Goal: Task Accomplishment & Management: Complete application form

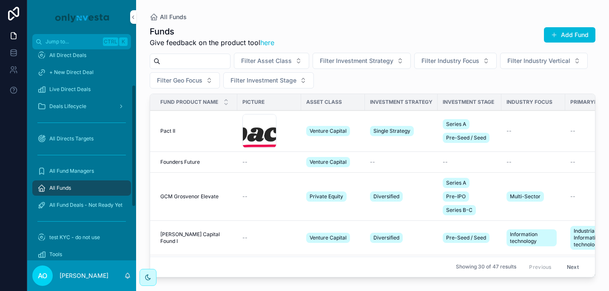
scroll to position [94, 0]
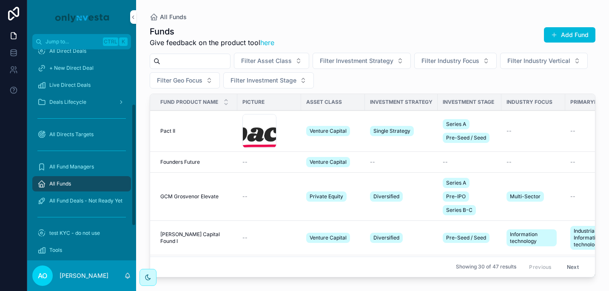
drag, startPoint x: 134, startPoint y: 144, endPoint x: 131, endPoint y: 198, distance: 54.5
click at [131, 198] on div "Home All Direct Products + New Direct Product All Direct Deals + New Direct Dea…" at bounding box center [81, 154] width 109 height 211
click at [75, 165] on span "All Fund Managers" at bounding box center [71, 166] width 45 height 7
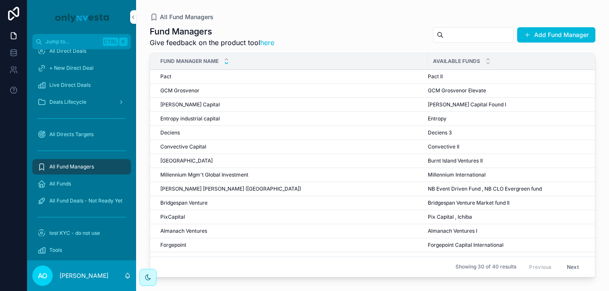
click at [228, 62] on icon "scrollable content" at bounding box center [227, 63] width 6 height 6
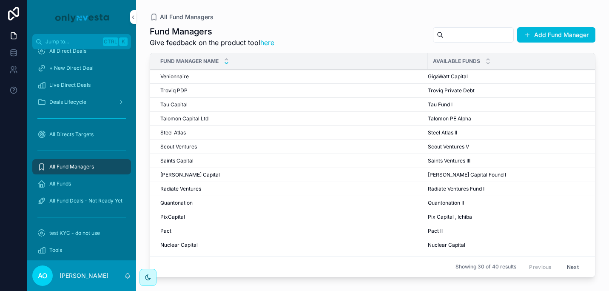
scroll to position [0, 18]
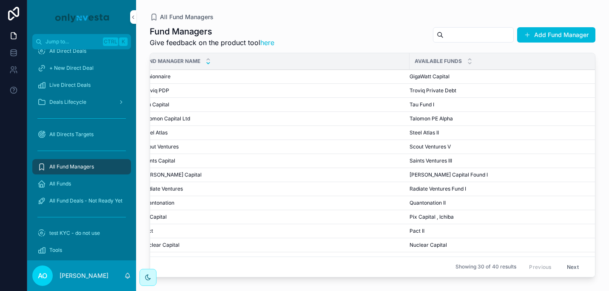
drag, startPoint x: 588, startPoint y: 123, endPoint x: 582, endPoint y: 167, distance: 43.8
click at [582, 167] on tbody "Venionnaire Venionnaire GigaWatt Capital GigaWatt Capital Troviq PDP Troviq PDP…" at bounding box center [378, 285] width 492 height 431
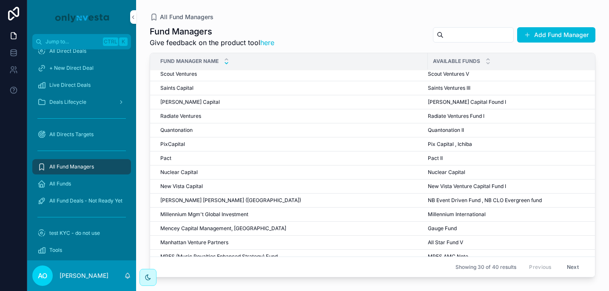
scroll to position [0, 0]
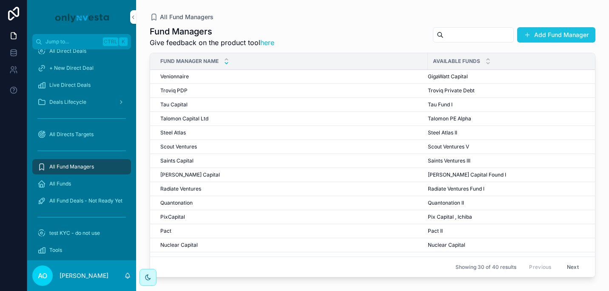
click at [550, 35] on button "Add Fund Manager" at bounding box center [556, 34] width 78 height 15
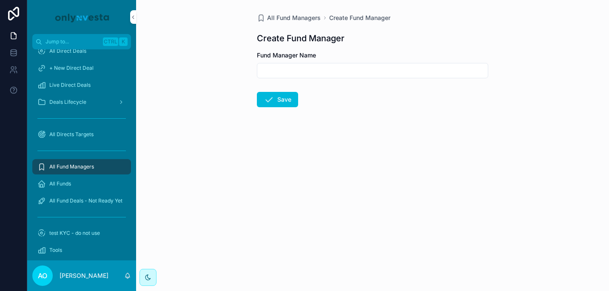
click at [330, 71] on input "scrollable content" at bounding box center [372, 71] width 230 height 12
type input "**********"
click at [282, 97] on button "Save" at bounding box center [277, 99] width 41 height 15
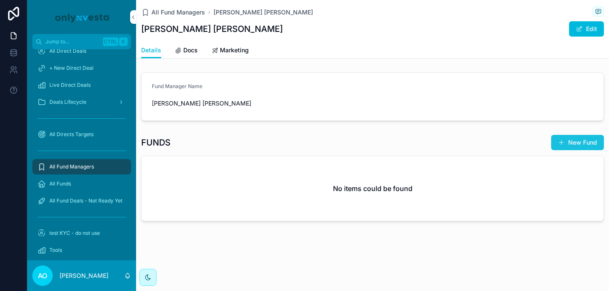
click at [586, 141] on button "New Fund" at bounding box center [577, 142] width 53 height 15
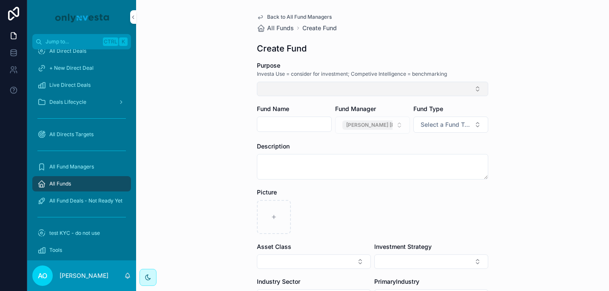
click at [305, 88] on button "Select Button" at bounding box center [372, 89] width 231 height 14
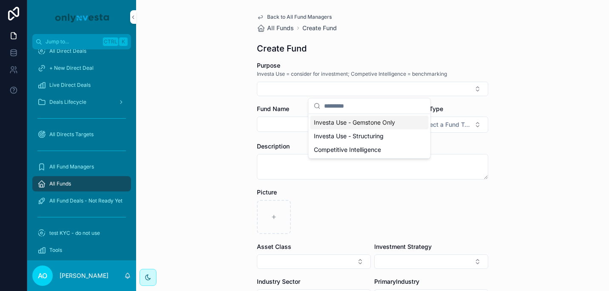
click at [379, 123] on span "Investa Use - Gemstone Only" at bounding box center [354, 122] width 81 height 9
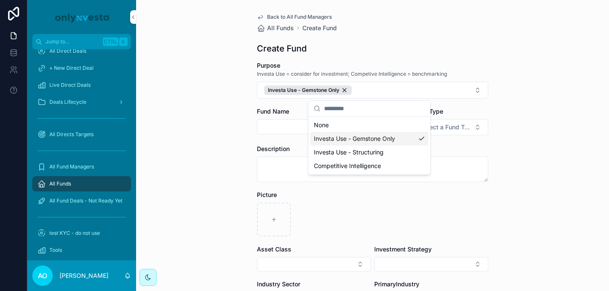
click at [279, 137] on form "Purpose Investa Use = consider for investment; Competive Intelligence = benchma…" at bounding box center [372, 277] width 231 height 433
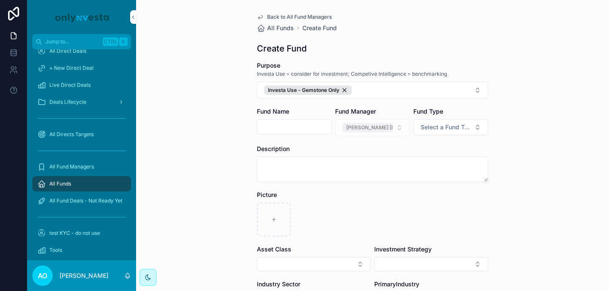
click at [278, 124] on input "scrollable content" at bounding box center [294, 127] width 74 height 12
type input "**********"
click at [471, 127] on button "Select a Fund Type" at bounding box center [450, 127] width 75 height 16
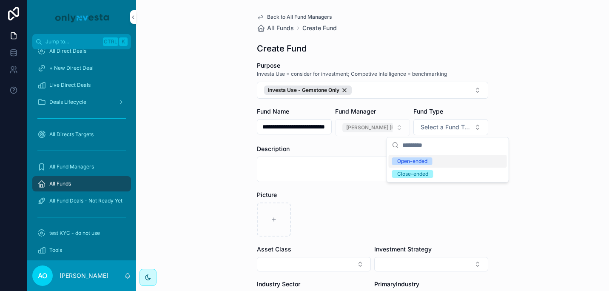
click at [417, 164] on div "Open-ended" at bounding box center [412, 161] width 30 height 8
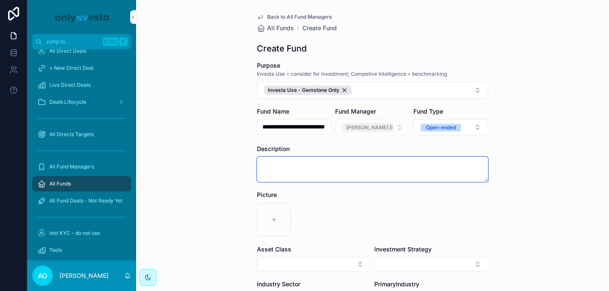
click at [346, 165] on textarea "scrollable content" at bounding box center [372, 169] width 231 height 26
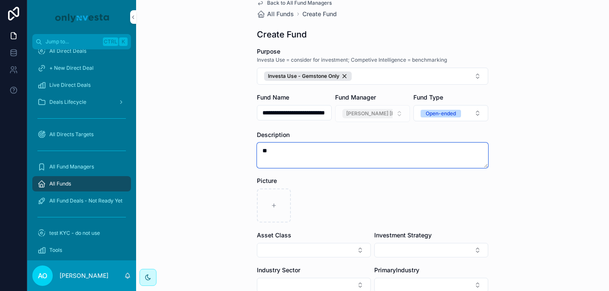
type textarea "**"
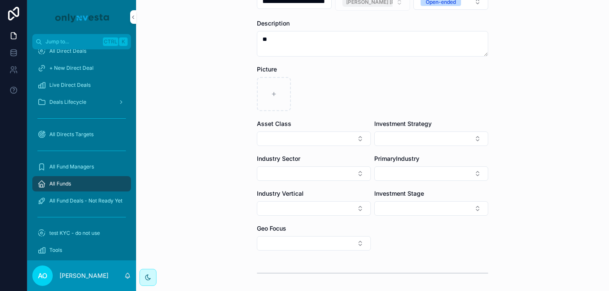
scroll to position [144, 0]
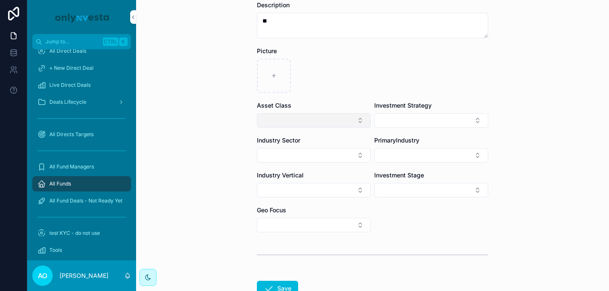
click at [353, 117] on button "Select Button" at bounding box center [314, 120] width 114 height 14
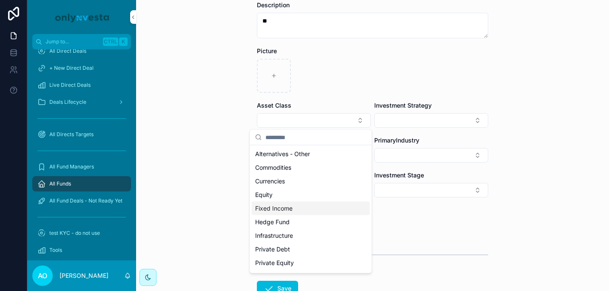
click at [270, 207] on span "Fixed Income" at bounding box center [273, 208] width 37 height 9
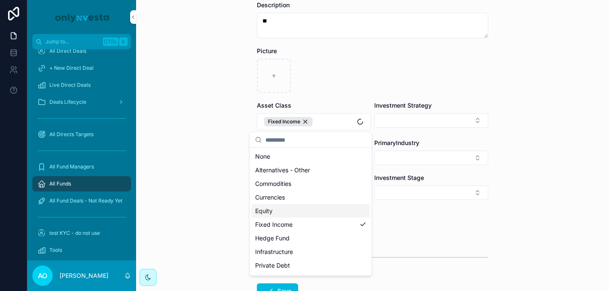
click at [495, 132] on div "**********" at bounding box center [372, 1] width 473 height 291
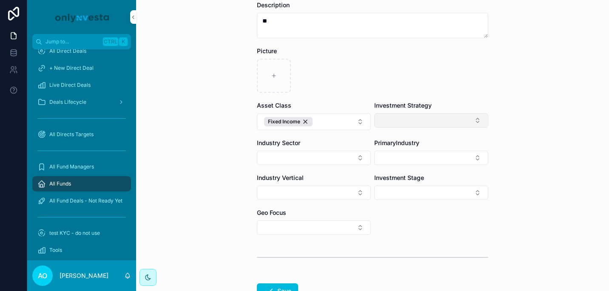
click at [472, 120] on button "Select Button" at bounding box center [431, 120] width 114 height 14
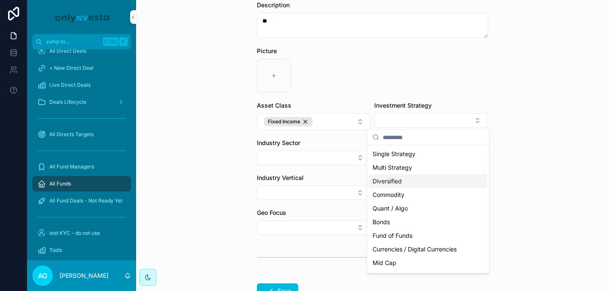
click at [406, 182] on div "Diversified" at bounding box center [428, 181] width 118 height 14
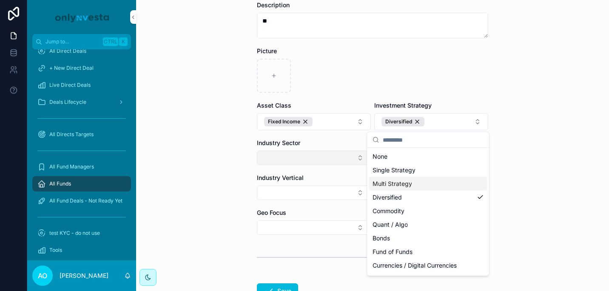
click at [355, 157] on button "Select Button" at bounding box center [314, 158] width 114 height 14
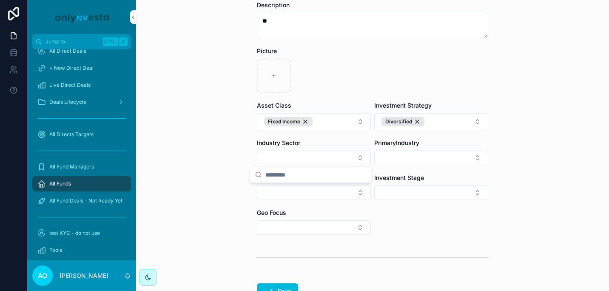
click at [474, 228] on form "**********" at bounding box center [372, 135] width 231 height 435
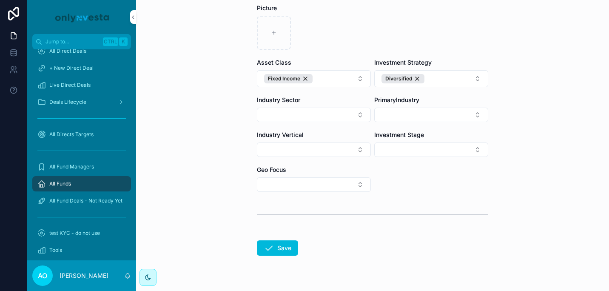
scroll to position [206, 0]
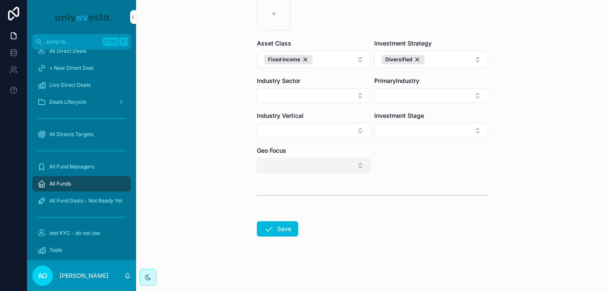
click at [358, 166] on button "Select Button" at bounding box center [314, 165] width 114 height 14
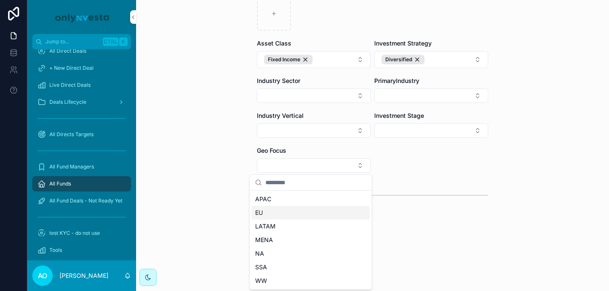
click at [298, 214] on div "EU" at bounding box center [311, 213] width 118 height 14
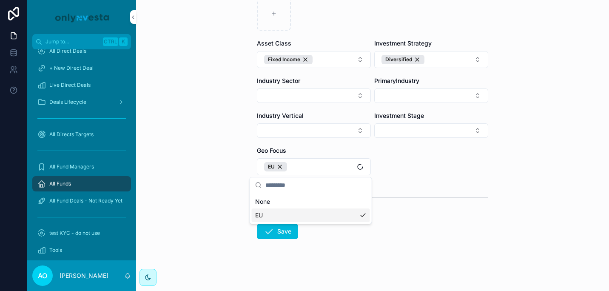
click at [447, 235] on form "**********" at bounding box center [372, 74] width 231 height 438
click at [276, 233] on button "Save" at bounding box center [277, 231] width 41 height 15
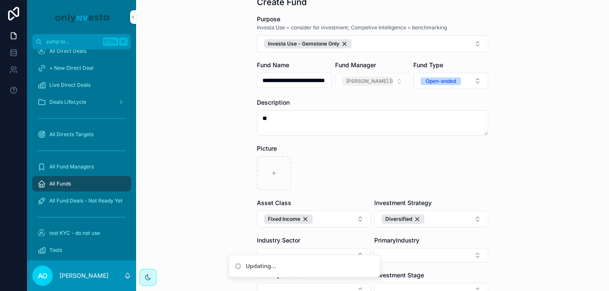
scroll to position [0, 0]
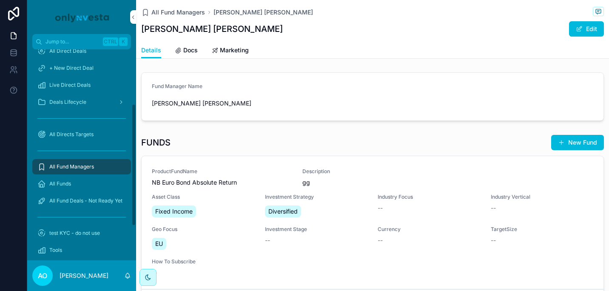
click at [213, 182] on span "NB Euro Bond Absolute Return" at bounding box center [222, 182] width 140 height 9
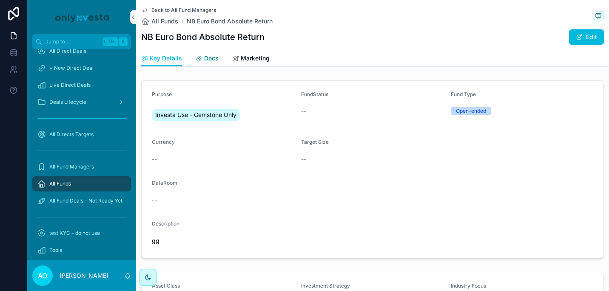
click at [210, 59] on span "Docs" at bounding box center [211, 58] width 14 height 9
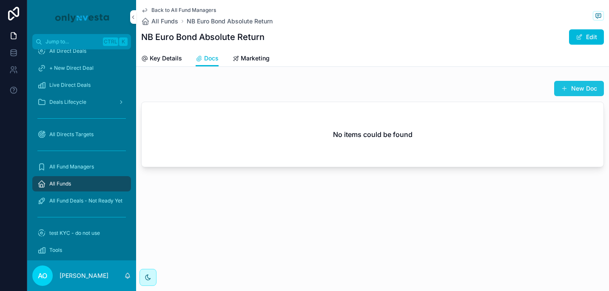
click at [584, 90] on button "New Doc" at bounding box center [579, 88] width 50 height 15
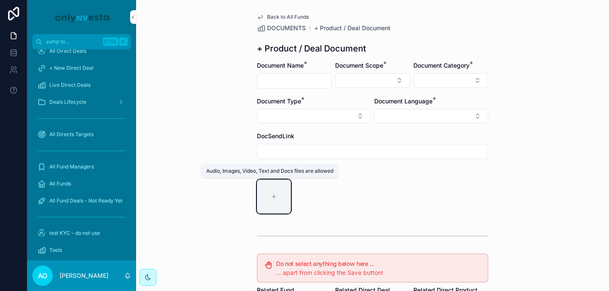
click at [271, 198] on icon "scrollable content" at bounding box center [274, 196] width 6 height 6
type input "**********"
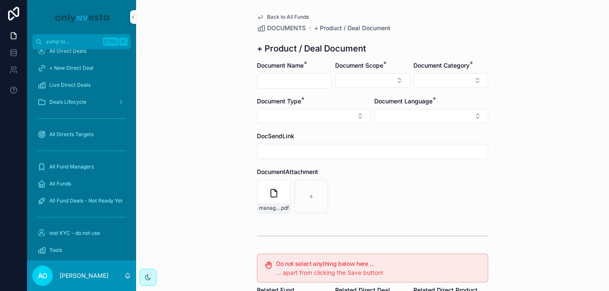
click at [301, 82] on input "scrollable content" at bounding box center [294, 81] width 74 height 12
click at [302, 82] on input "scrollable content" at bounding box center [294, 81] width 74 height 12
type input "*"
type input "**********"
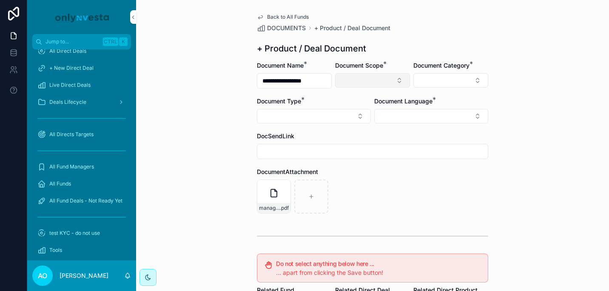
click at [398, 84] on button "Select Button" at bounding box center [372, 80] width 75 height 14
click at [358, 131] on div "Fund" at bounding box center [369, 128] width 118 height 14
click at [474, 82] on button "Select Button" at bounding box center [450, 80] width 75 height 14
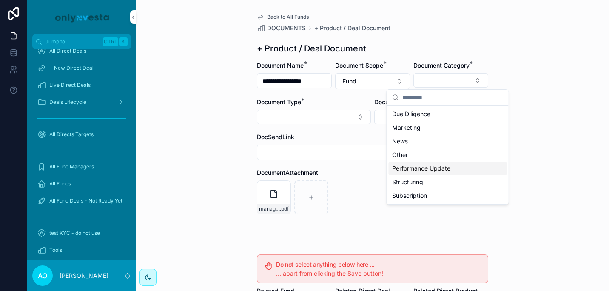
click at [476, 168] on div "Performance Update" at bounding box center [448, 169] width 118 height 14
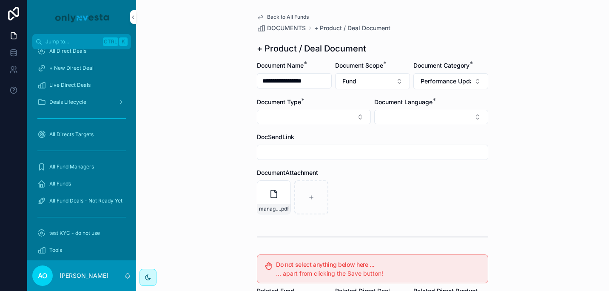
click at [364, 125] on form "**********" at bounding box center [372, 261] width 231 height 400
click at [357, 114] on button "Select Button" at bounding box center [314, 117] width 114 height 14
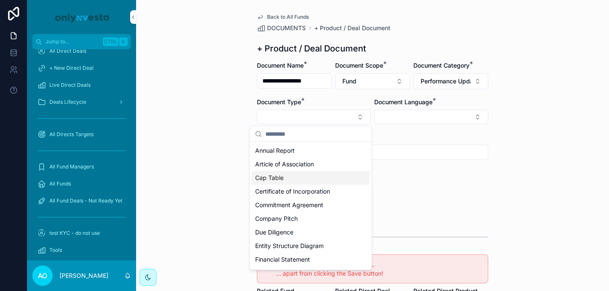
scroll to position [82, 0]
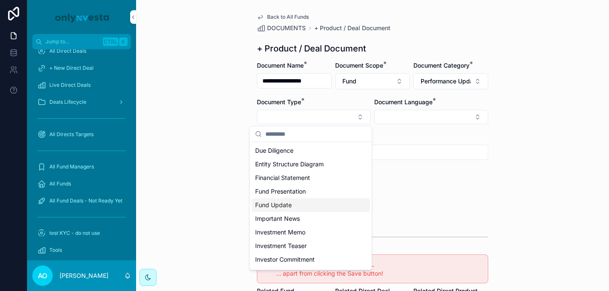
click at [302, 202] on div "Fund Update" at bounding box center [311, 205] width 118 height 14
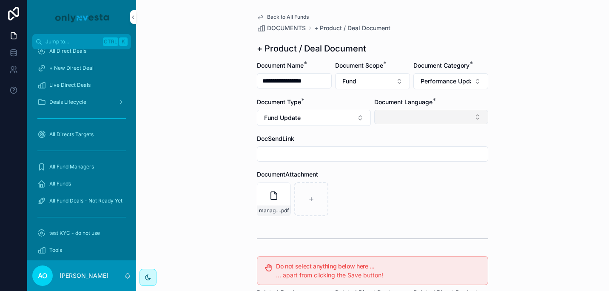
click at [475, 116] on button "Select Button" at bounding box center [431, 117] width 114 height 14
click at [394, 176] on div "English" at bounding box center [428, 178] width 118 height 14
click at [395, 219] on form "**********" at bounding box center [372, 262] width 231 height 402
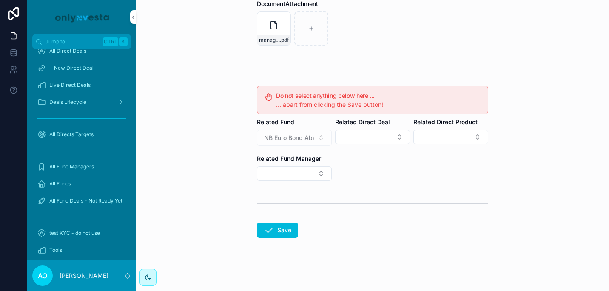
scroll to position [173, 0]
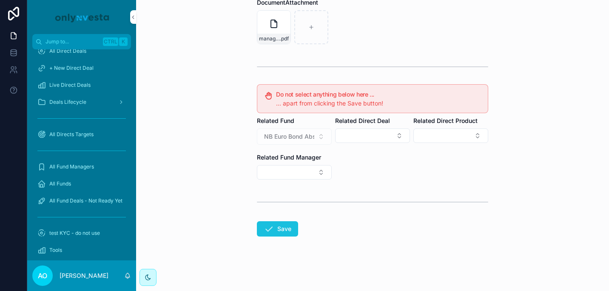
click at [276, 228] on button "Save" at bounding box center [277, 228] width 41 height 15
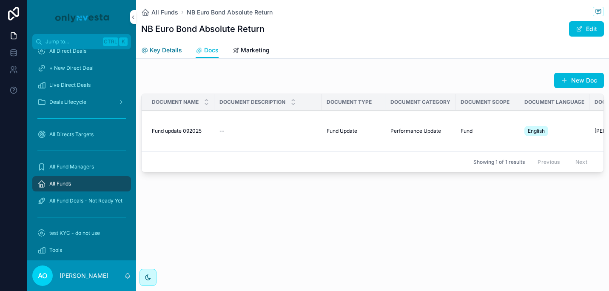
click at [161, 52] on span "Key Details" at bounding box center [166, 50] width 32 height 9
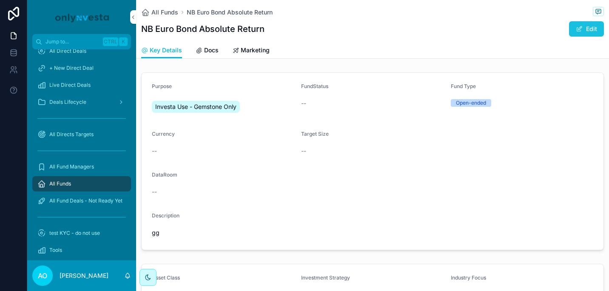
click at [581, 30] on button "Edit" at bounding box center [586, 28] width 35 height 15
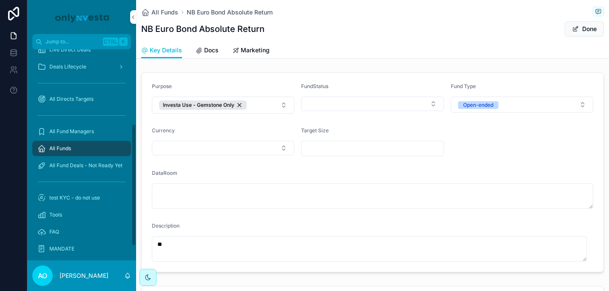
scroll to position [136, 0]
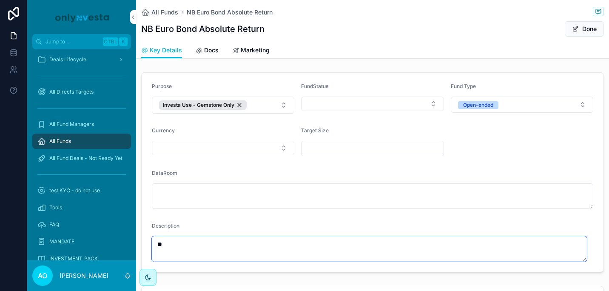
click at [175, 243] on textarea "**" at bounding box center [369, 249] width 435 height 26
type textarea "*"
paste textarea "**********"
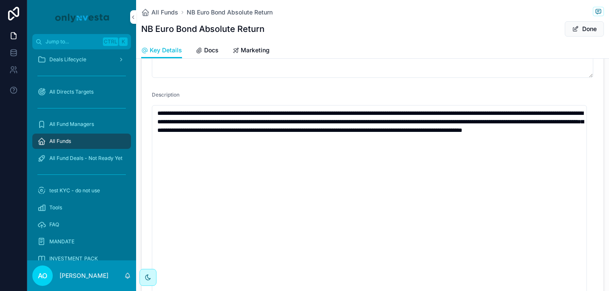
scroll to position [137, 0]
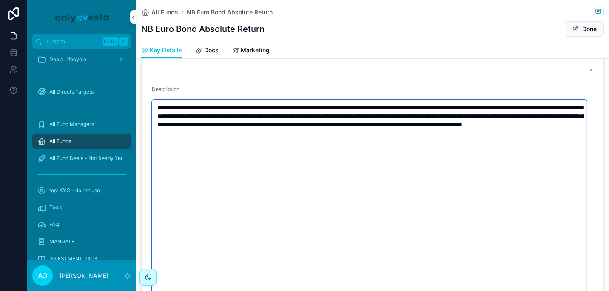
click at [470, 134] on textarea "**********" at bounding box center [369, 227] width 435 height 254
type textarea "**********"
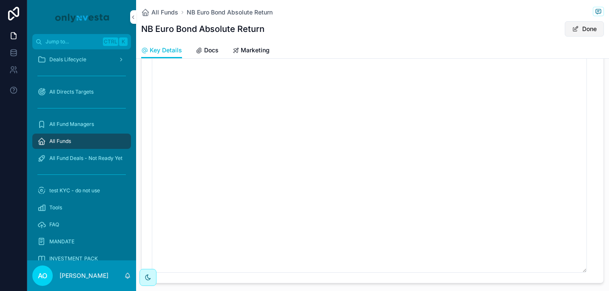
click at [580, 28] on button "Done" at bounding box center [584, 28] width 39 height 15
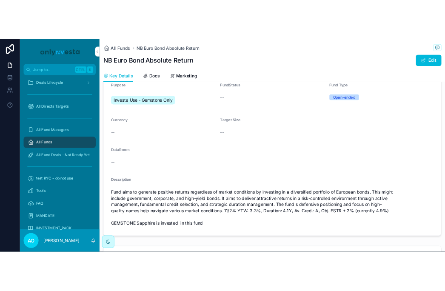
scroll to position [0, 0]
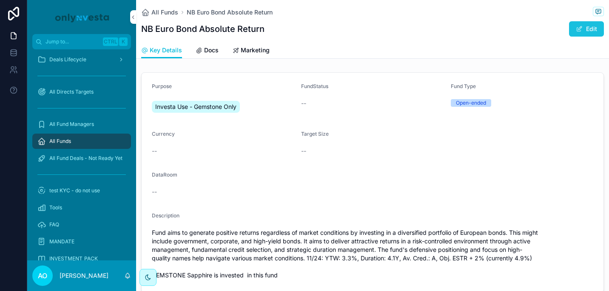
click at [582, 27] on button "Edit" at bounding box center [586, 28] width 35 height 15
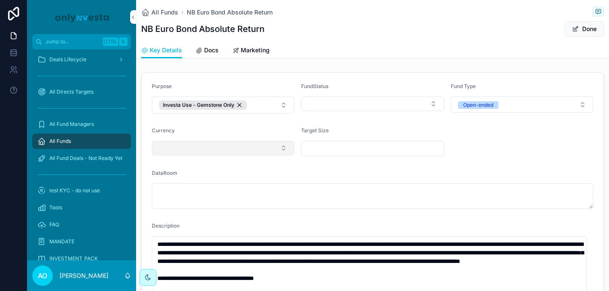
click at [282, 148] on button "Select Button" at bounding box center [223, 148] width 142 height 14
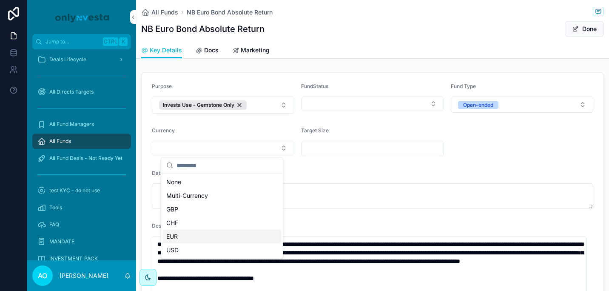
click at [213, 233] on div "EUR" at bounding box center [222, 237] width 118 height 14
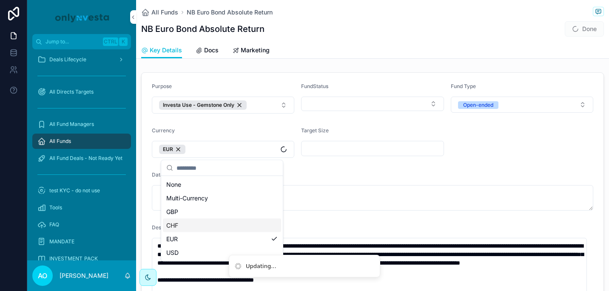
click at [361, 213] on form "**********" at bounding box center [373, 292] width 462 height 438
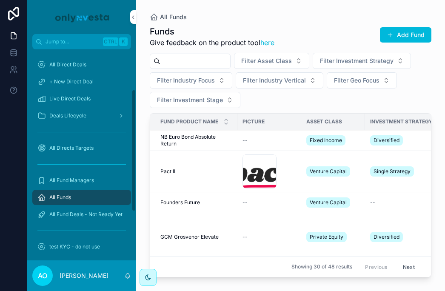
drag, startPoint x: 134, startPoint y: 131, endPoint x: 130, endPoint y: 178, distance: 46.5
click at [130, 178] on div "Home All Direct Products + New Direct Product All Direct Deals + New Direct Dea…" at bounding box center [81, 154] width 109 height 211
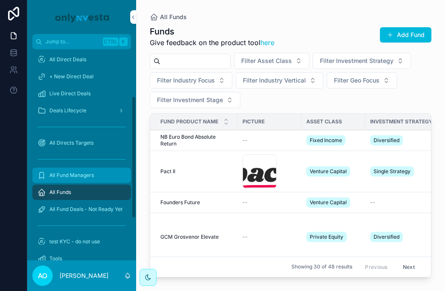
scroll to position [94, 0]
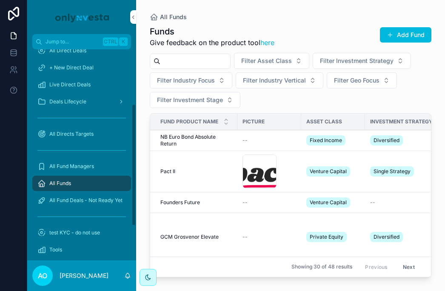
click at [78, 182] on div "All Funds" at bounding box center [81, 183] width 88 height 14
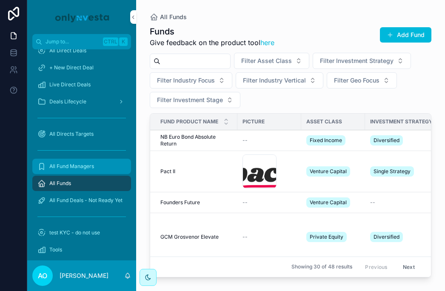
click at [79, 170] on div "All Fund Managers" at bounding box center [81, 166] width 88 height 14
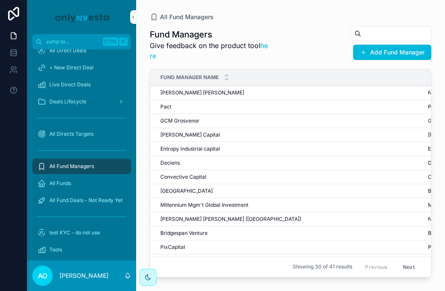
click at [190, 90] on span "[PERSON_NAME] [PERSON_NAME]" at bounding box center [202, 92] width 84 height 7
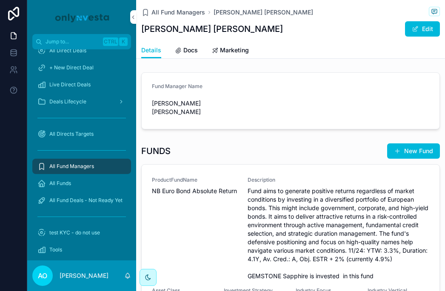
click at [180, 187] on span "NB Euro Bond Absolute Return" at bounding box center [194, 191] width 85 height 9
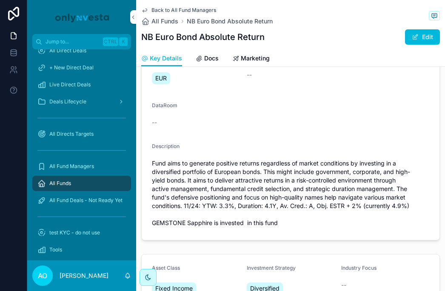
scroll to position [89, 0]
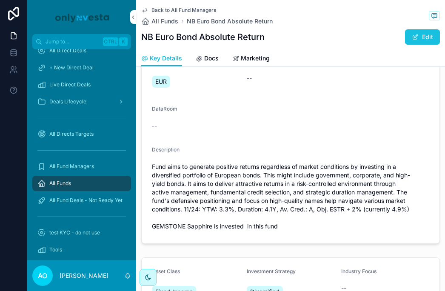
click at [415, 39] on button "Edit" at bounding box center [422, 36] width 35 height 15
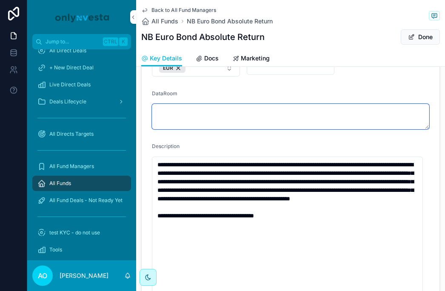
click at [183, 111] on textarea "scrollable content" at bounding box center [290, 117] width 277 height 26
paste textarea "**********"
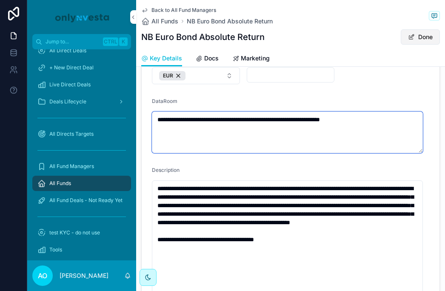
scroll to position [75, 0]
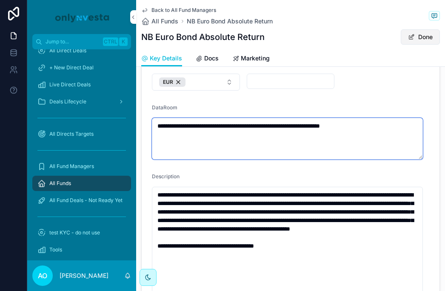
type textarea "**********"
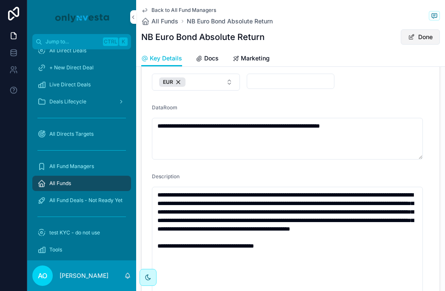
click at [417, 36] on button "Done" at bounding box center [420, 36] width 39 height 15
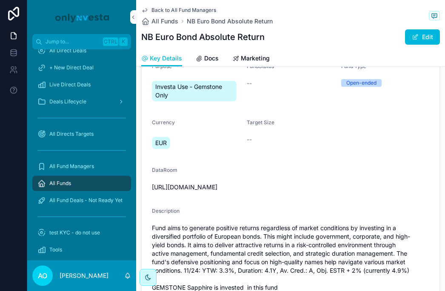
scroll to position [0, 0]
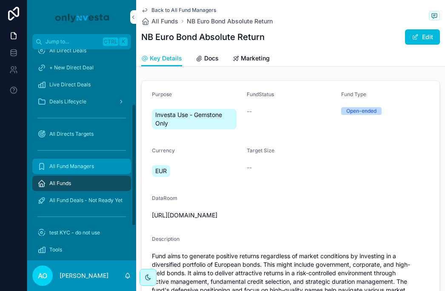
click at [77, 168] on span "All Fund Managers" at bounding box center [71, 166] width 45 height 7
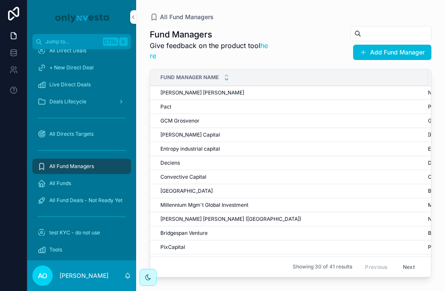
click at [227, 79] on icon "scrollable content" at bounding box center [227, 80] width 6 height 6
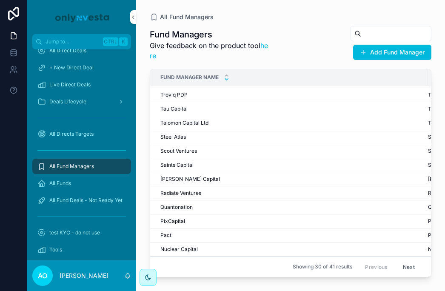
scroll to position [14, 0]
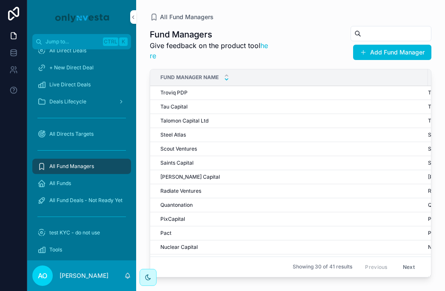
click at [227, 79] on icon "scrollable content" at bounding box center [227, 80] width 6 height 6
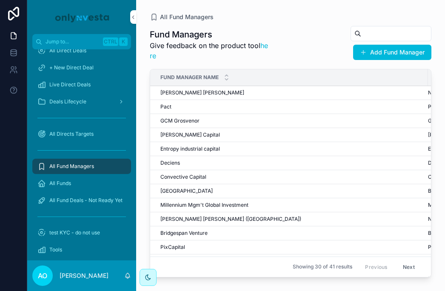
click at [198, 219] on span "[PERSON_NAME] [PERSON_NAME] ([GEOGRAPHIC_DATA])" at bounding box center [230, 219] width 141 height 7
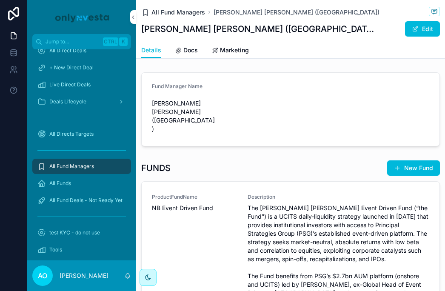
click at [186, 13] on span "All Fund Managers" at bounding box center [178, 12] width 54 height 9
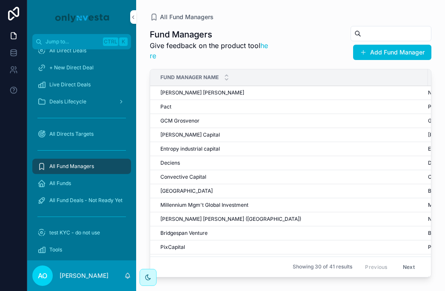
drag, startPoint x: 182, startPoint y: 93, endPoint x: 381, endPoint y: 110, distance: 199.7
click at [381, 110] on div "Pact Pact" at bounding box center [291, 106] width 262 height 7
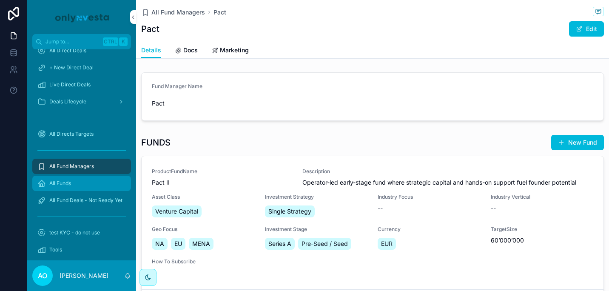
click at [65, 182] on span "All Funds" at bounding box center [60, 183] width 22 height 7
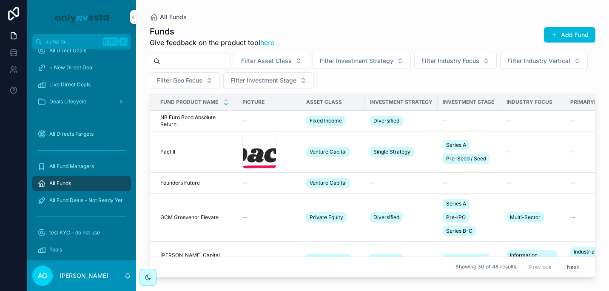
click at [225, 103] on icon "scrollable content" at bounding box center [226, 104] width 6 height 6
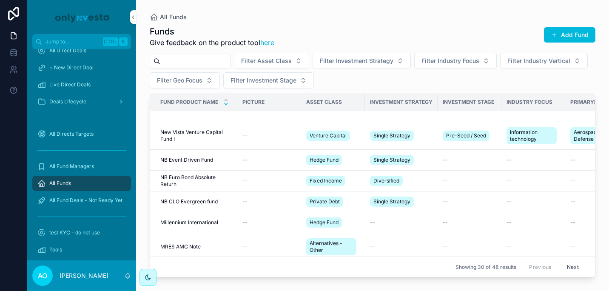
scroll to position [626, 0]
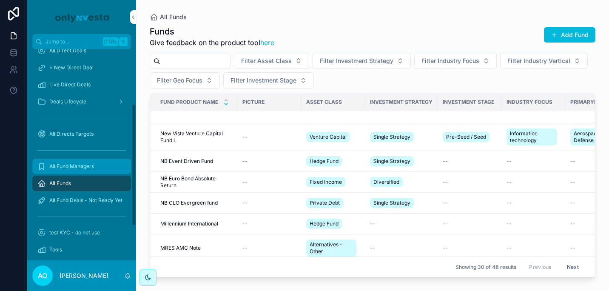
click at [79, 168] on span "All Fund Managers" at bounding box center [71, 166] width 45 height 7
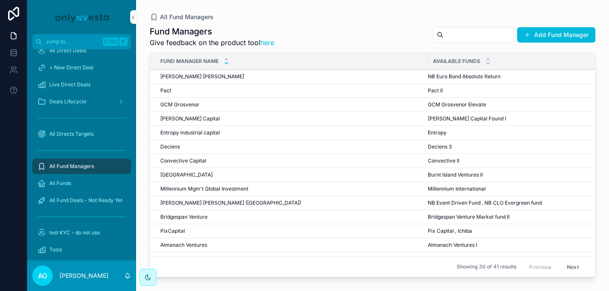
click at [229, 63] on icon "scrollable content" at bounding box center [227, 63] width 6 height 6
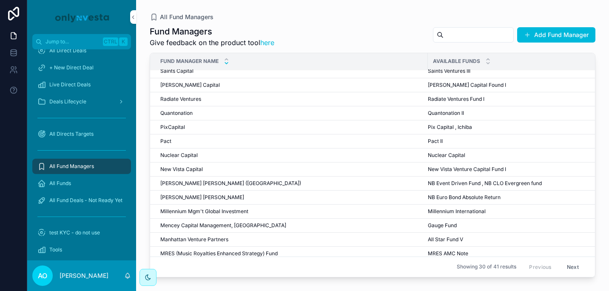
scroll to position [91, 0]
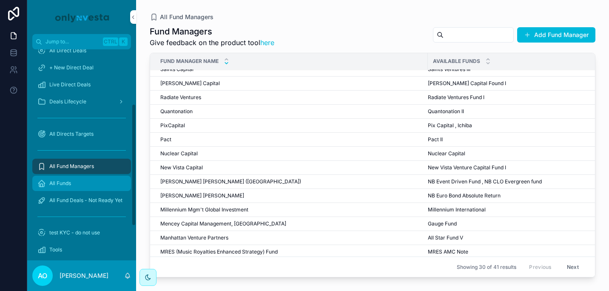
drag, startPoint x: 71, startPoint y: 186, endPoint x: 73, endPoint y: 177, distance: 8.7
click at [71, 186] on div "All Funds" at bounding box center [81, 183] width 88 height 14
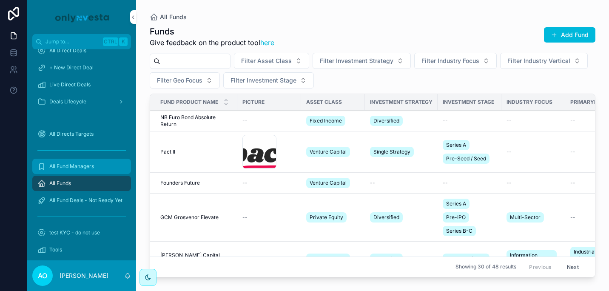
click at [77, 167] on span "All Fund Managers" at bounding box center [71, 166] width 45 height 7
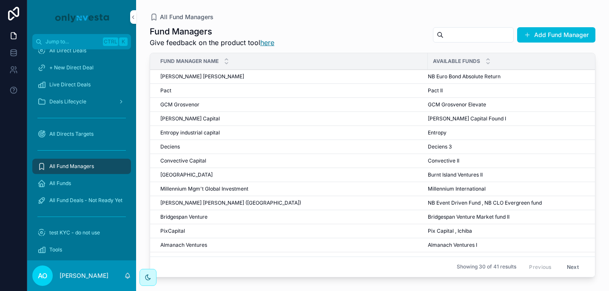
click at [268, 40] on link "here" at bounding box center [267, 42] width 14 height 9
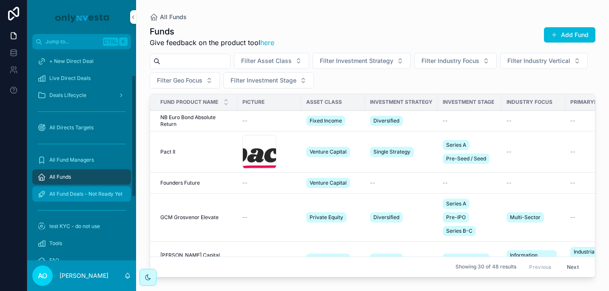
drag, startPoint x: 133, startPoint y: 126, endPoint x: 125, endPoint y: 188, distance: 61.8
click at [125, 185] on div "Home All Direct Products + New Direct Product All Direct Deals + New Direct Dea…" at bounding box center [81, 154] width 109 height 211
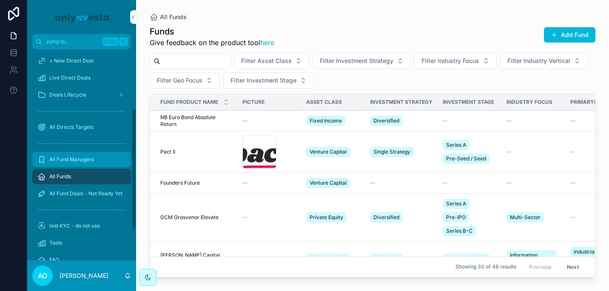
click at [77, 159] on span "All Fund Managers" at bounding box center [71, 159] width 45 height 7
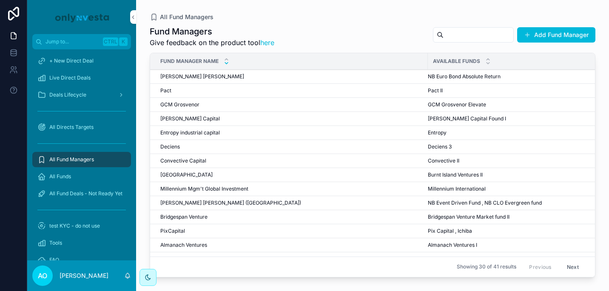
click at [228, 65] on icon "scrollable content" at bounding box center [227, 63] width 6 height 6
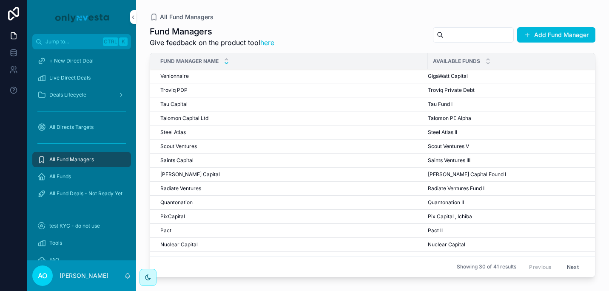
scroll to position [14, 0]
